Goal: Information Seeking & Learning: Learn about a topic

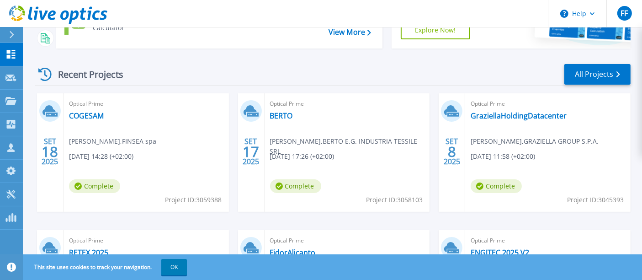
scroll to position [106, 0]
click at [277, 114] on link "BERTO" at bounding box center [281, 115] width 23 height 9
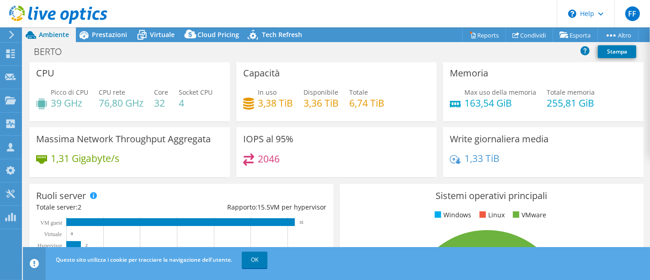
scroll to position [2, 0]
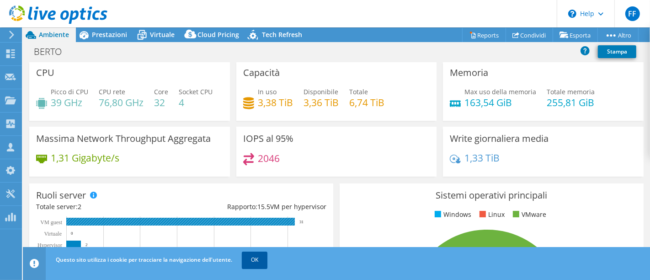
click at [253, 255] on link "OK" at bounding box center [255, 259] width 26 height 16
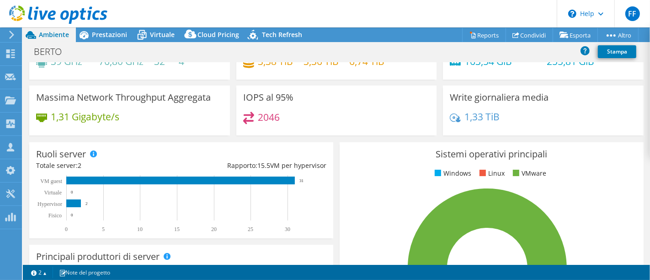
scroll to position [0, 0]
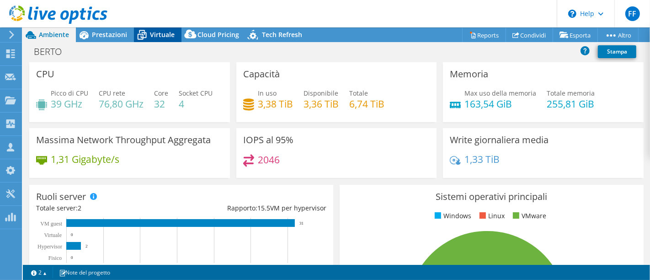
click at [158, 35] on span "Virtuale" at bounding box center [162, 34] width 25 height 9
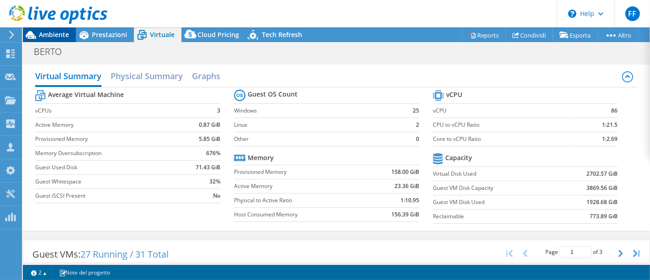
click at [58, 32] on span "Ambiente" at bounding box center [54, 34] width 30 height 9
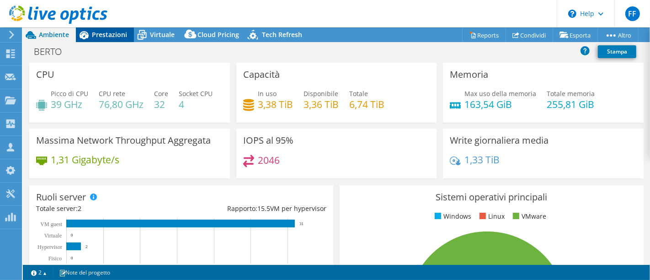
click at [101, 38] on span "Prestazioni" at bounding box center [109, 34] width 35 height 9
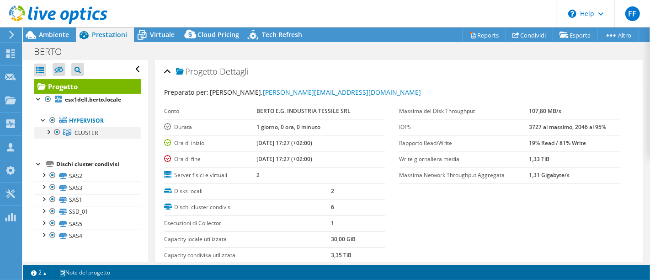
click at [47, 131] on div at bounding box center [47, 131] width 9 height 9
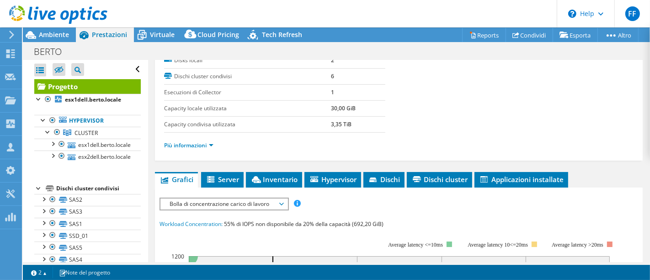
scroll to position [130, 0]
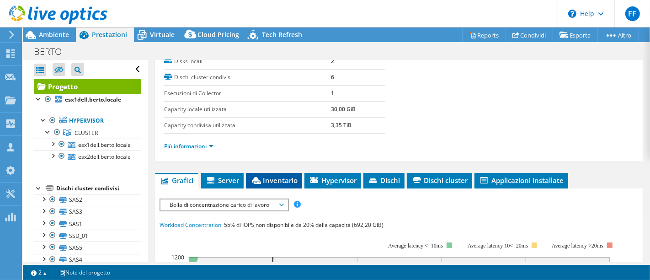
click at [281, 183] on li "Inventario" at bounding box center [274, 181] width 56 height 16
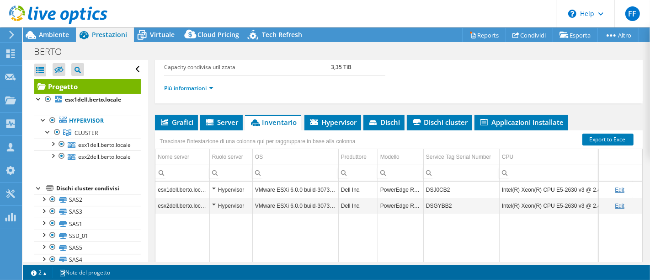
scroll to position [187, 0]
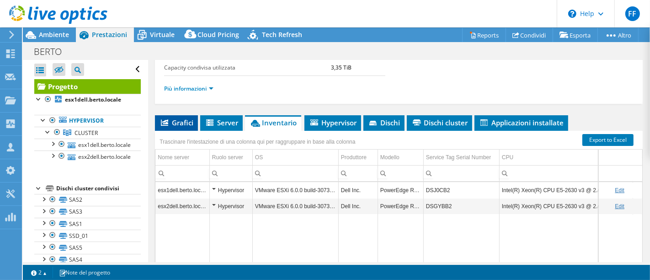
click at [176, 118] on span "Grafici" at bounding box center [177, 122] width 34 height 9
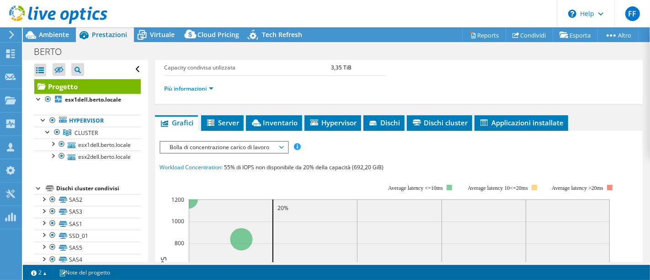
click at [279, 143] on span "Bolla di concentrazione carico di lavoro" at bounding box center [224, 147] width 118 height 11
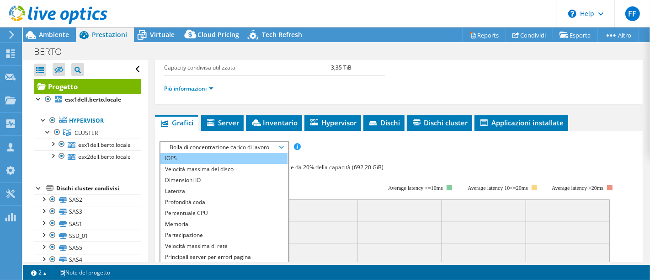
click at [179, 157] on li "IOPS" at bounding box center [224, 158] width 127 height 11
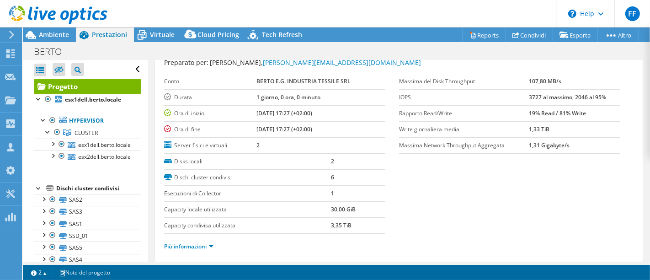
scroll to position [25, 0]
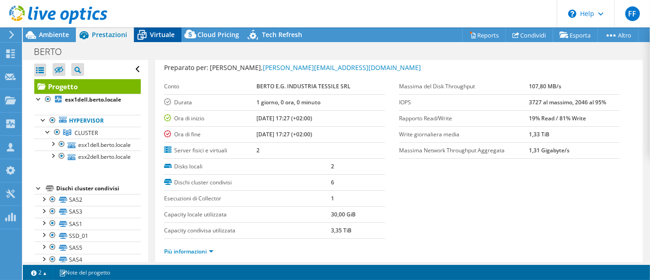
click at [149, 33] on icon at bounding box center [142, 35] width 16 height 16
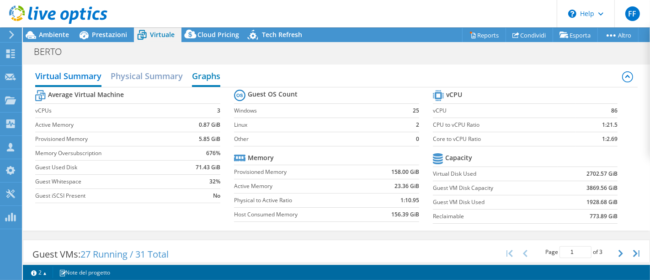
click at [205, 78] on h2 "Graphs" at bounding box center [206, 77] width 28 height 20
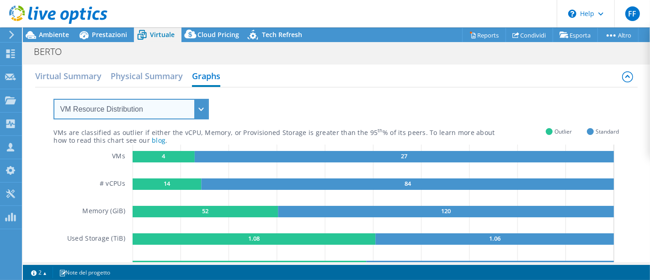
click at [145, 109] on select "VM Resource Distribution Provisioning Contrast Over Provisioning" at bounding box center [131, 109] width 155 height 21
select select "Over Provisioning"
click at [54, 99] on select "VM Resource Distribution Provisioning Contrast Over Provisioning" at bounding box center [131, 109] width 155 height 21
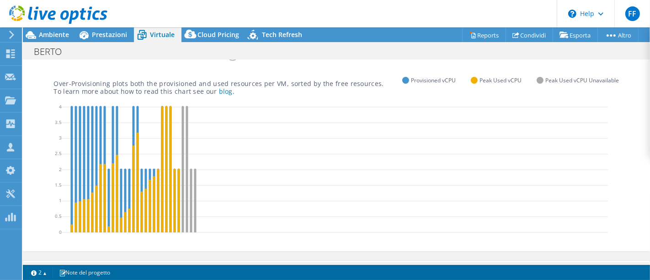
scroll to position [68, 0]
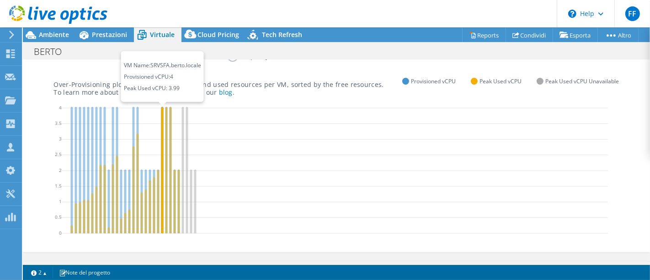
click at [163, 144] on icon at bounding box center [162, 170] width 2 height 126
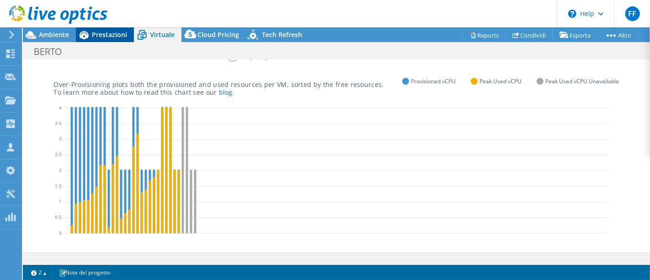
click at [105, 36] on span "Prestazioni" at bounding box center [109, 34] width 35 height 9
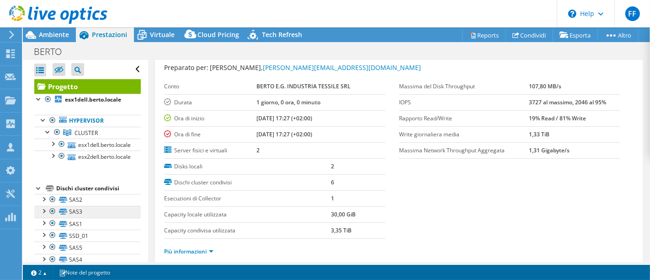
scroll to position [13, 0]
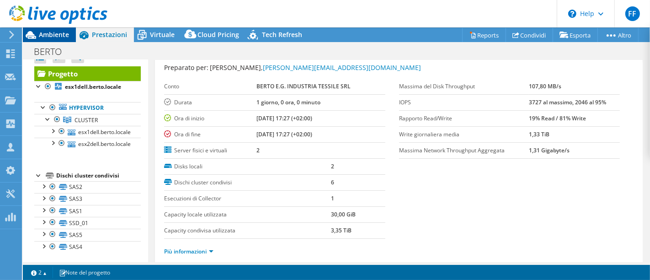
click at [49, 35] on span "Ambiente" at bounding box center [54, 34] width 30 height 9
